Goal: Information Seeking & Learning: Learn about a topic

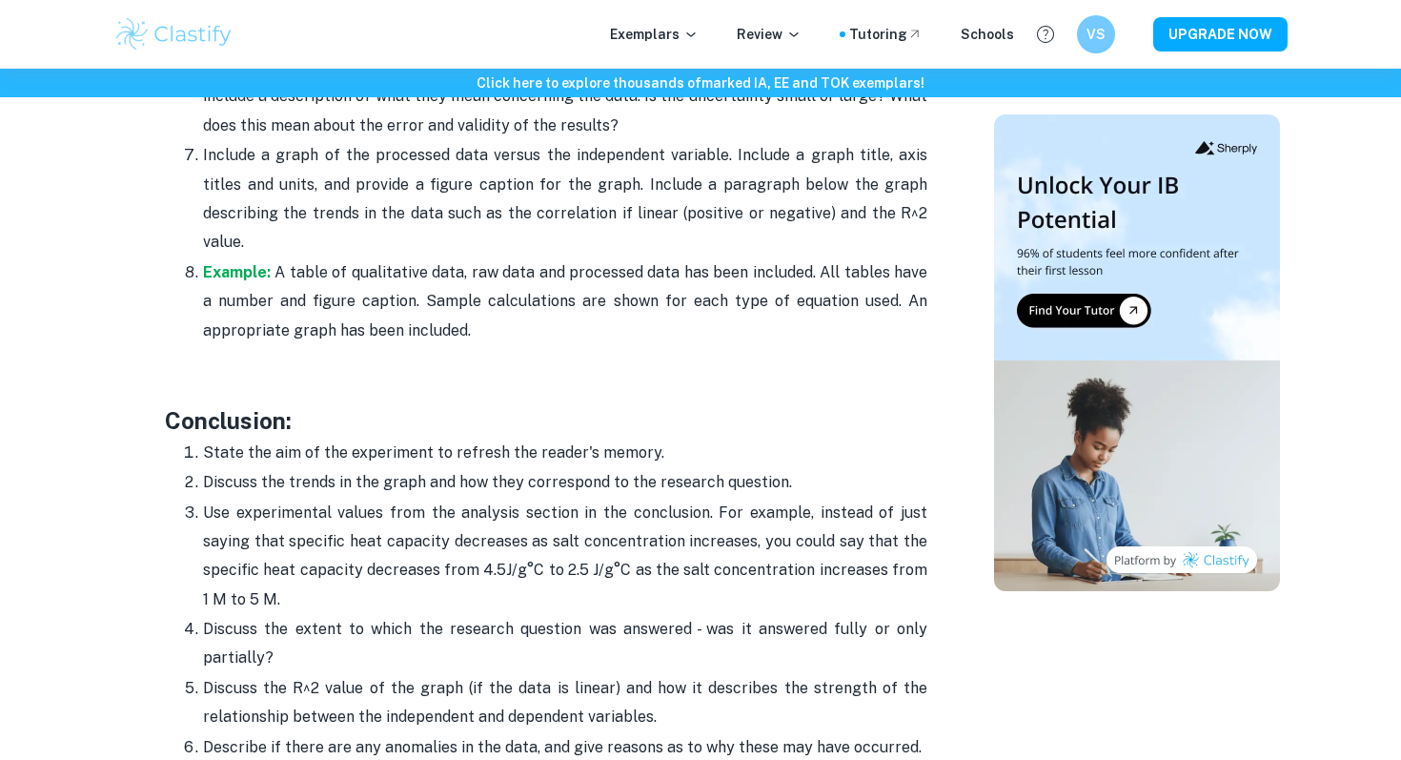
scroll to position [4698, 0]
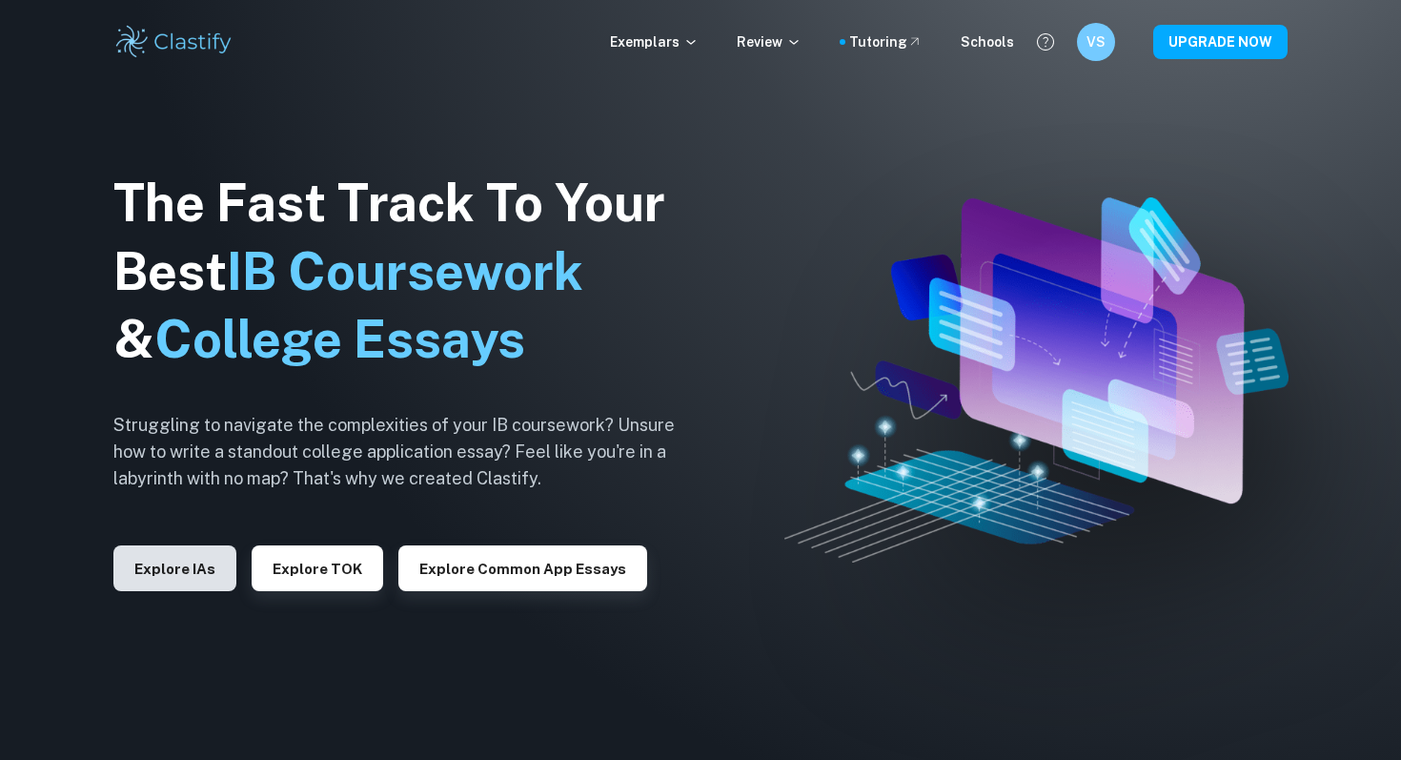
click at [203, 563] on button "Explore IAs" at bounding box center [174, 568] width 123 height 46
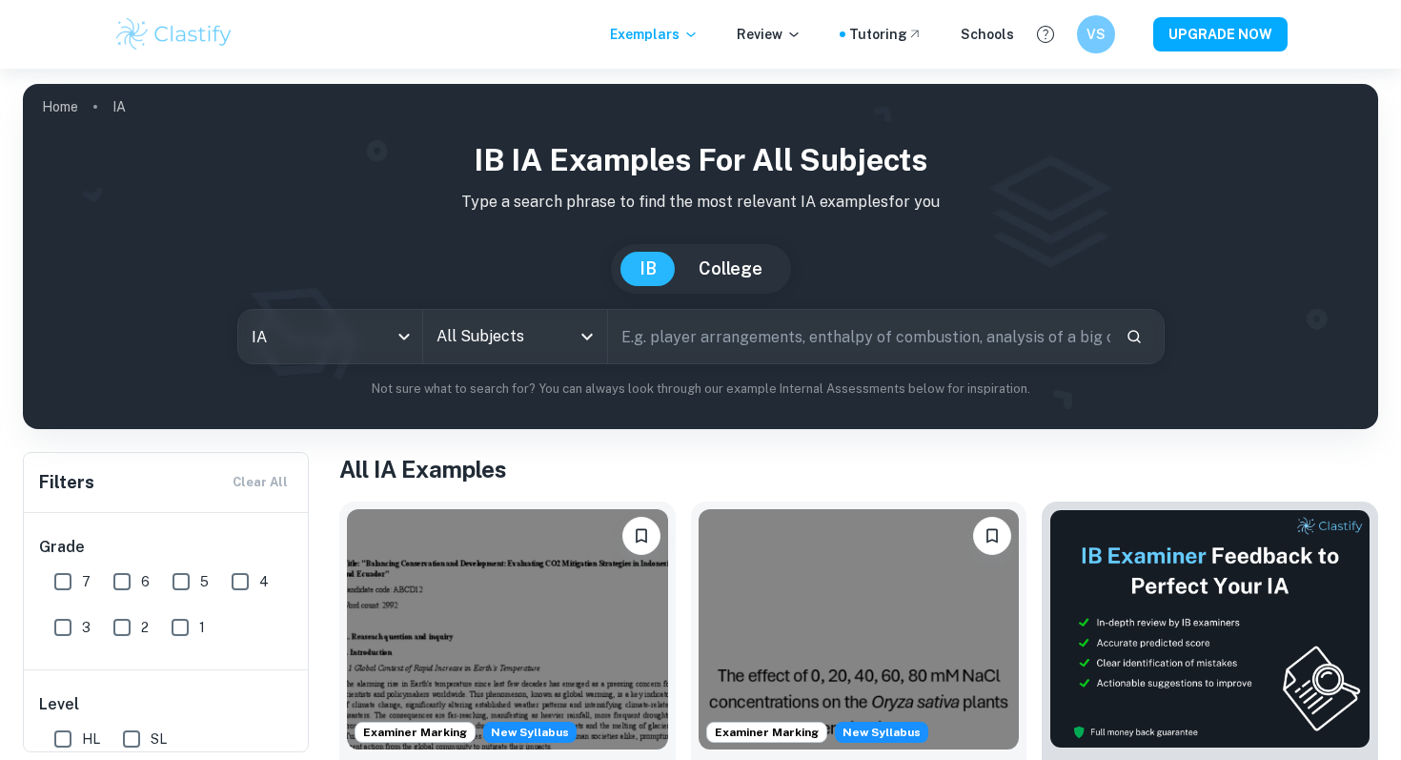
click at [519, 296] on div "IB IA examples for all subjects Type a search phrase to find the most relevant …" at bounding box center [700, 267] width 1325 height 261
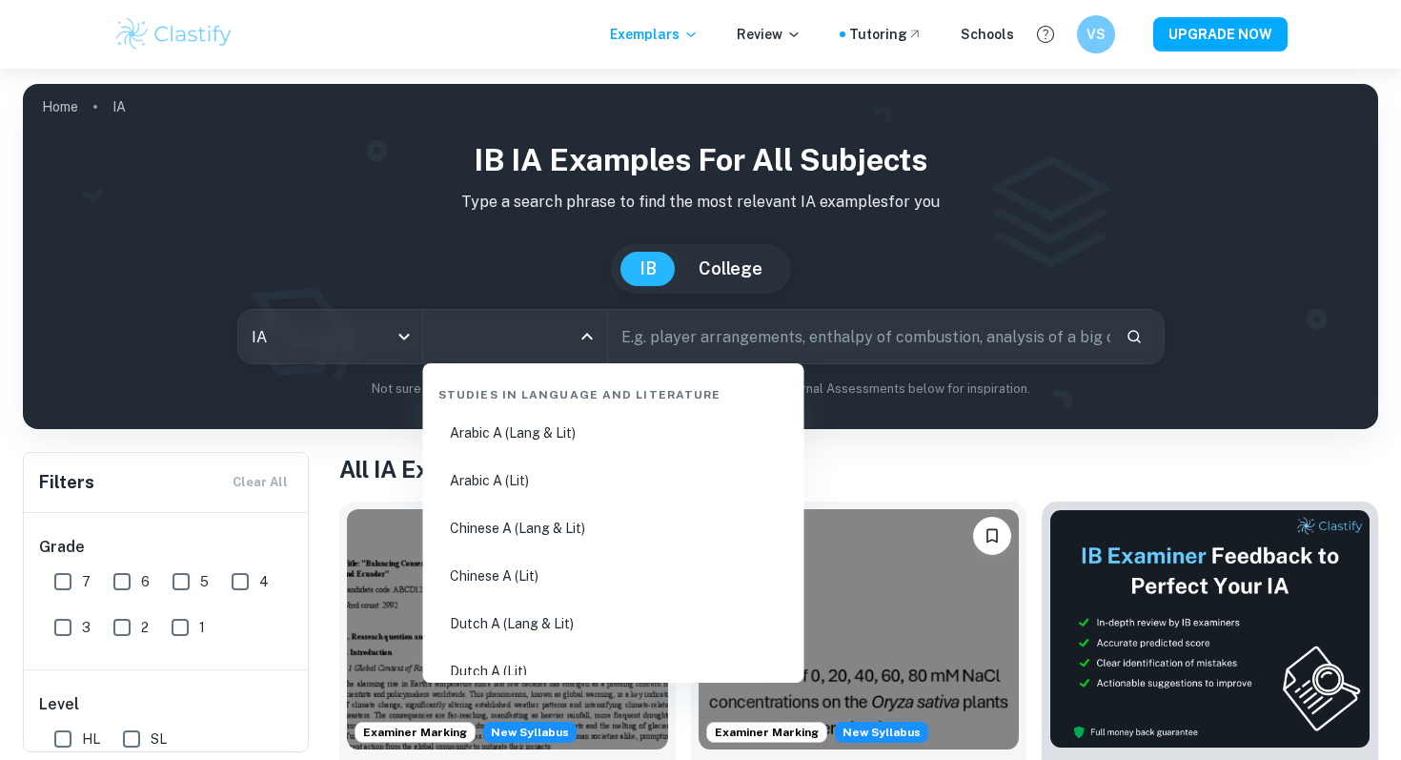
click at [513, 320] on input "All Subjects" at bounding box center [501, 336] width 138 height 36
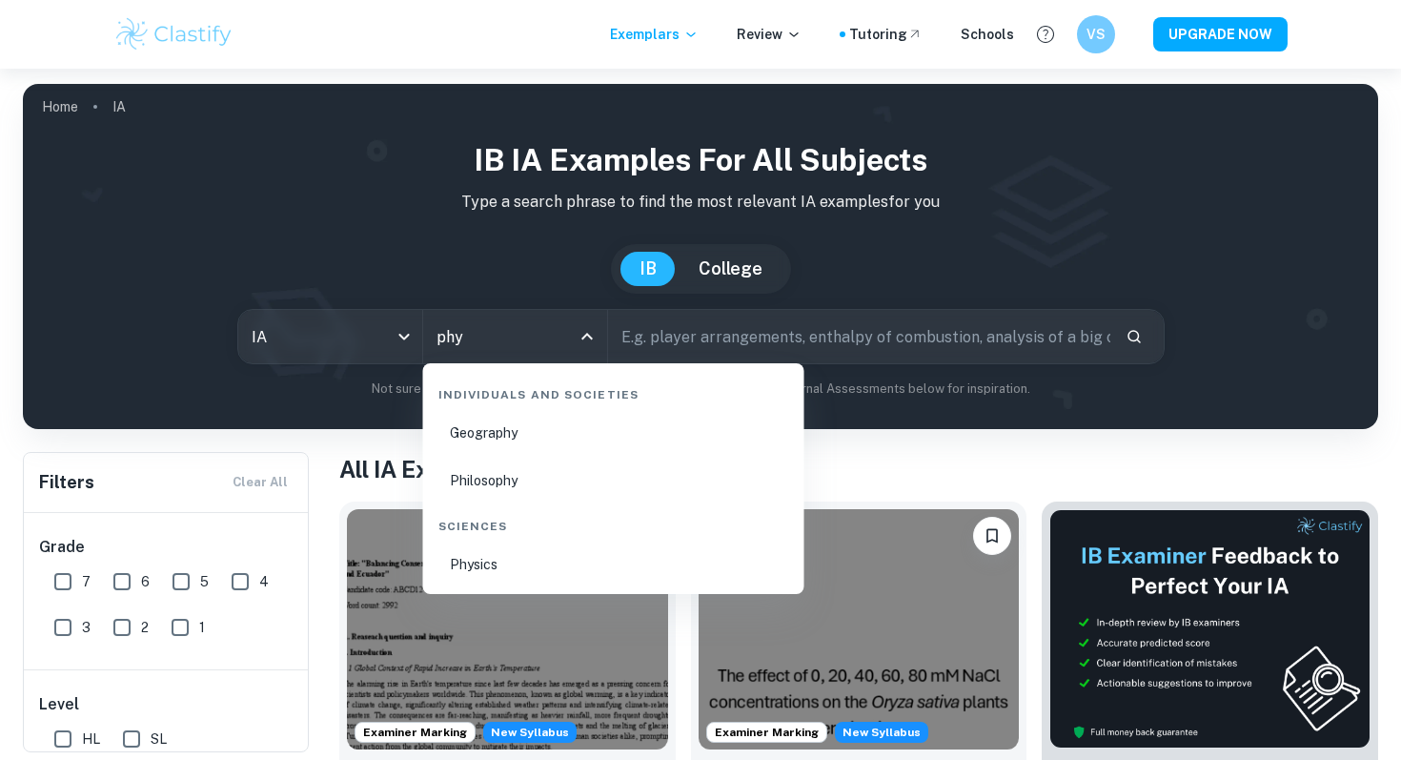
click at [538, 568] on li "Physics" at bounding box center [614, 564] width 366 height 44
type input "Physics"
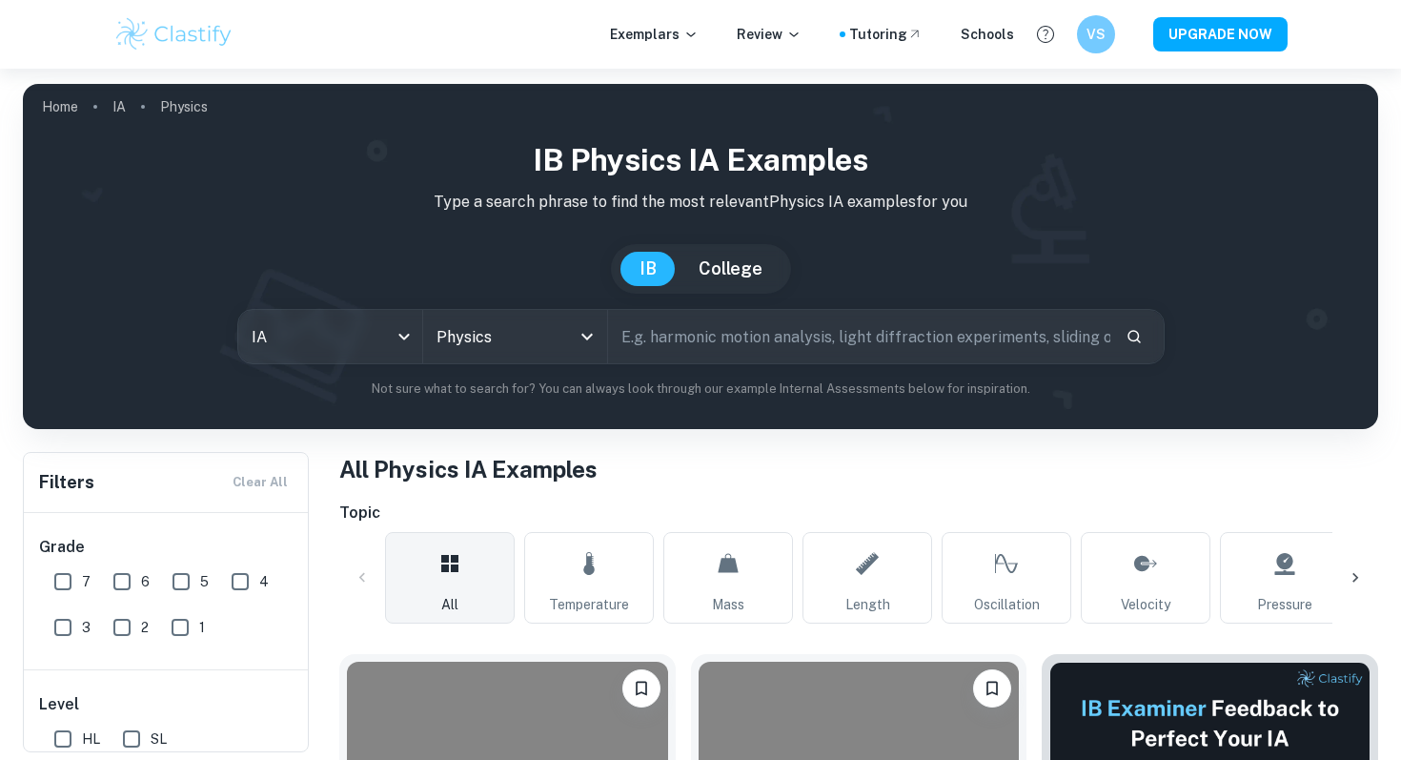
scroll to position [656, 0]
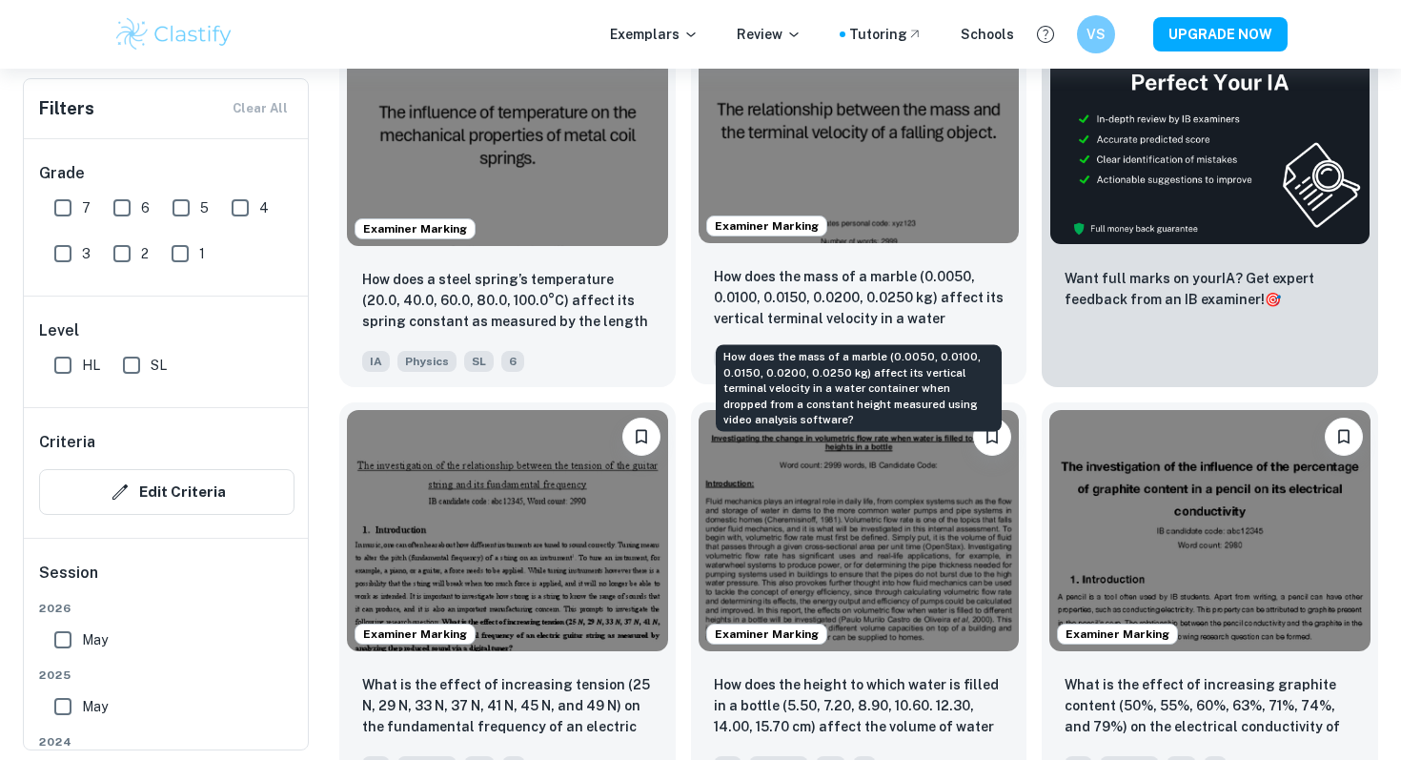
click at [754, 307] on p "How does the mass of a marble (0.0050, 0.0100, 0.0150, 0.0200, 0.0250 kg) affec…" at bounding box center [859, 298] width 291 height 65
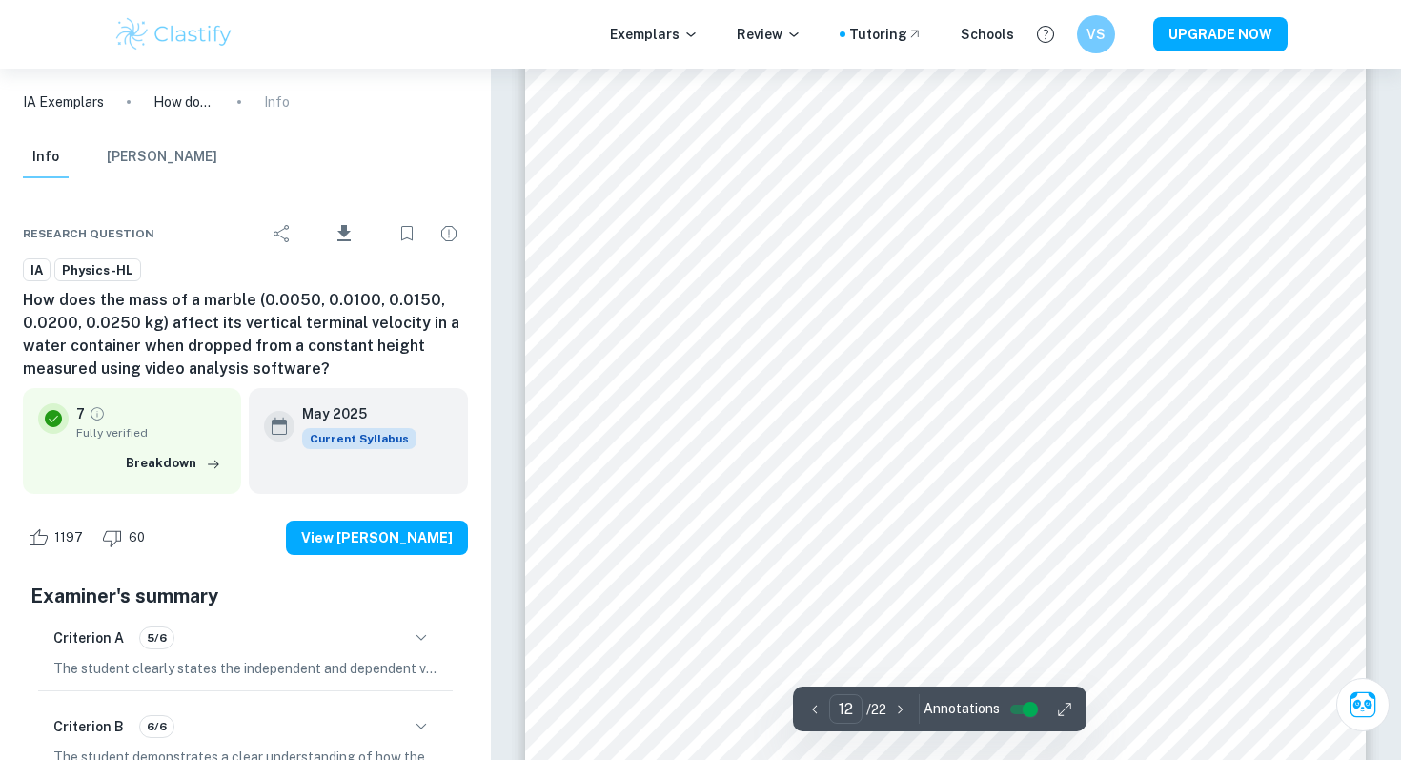
scroll to position [13894, 0]
type input "13"
